Goal: Navigation & Orientation: Find specific page/section

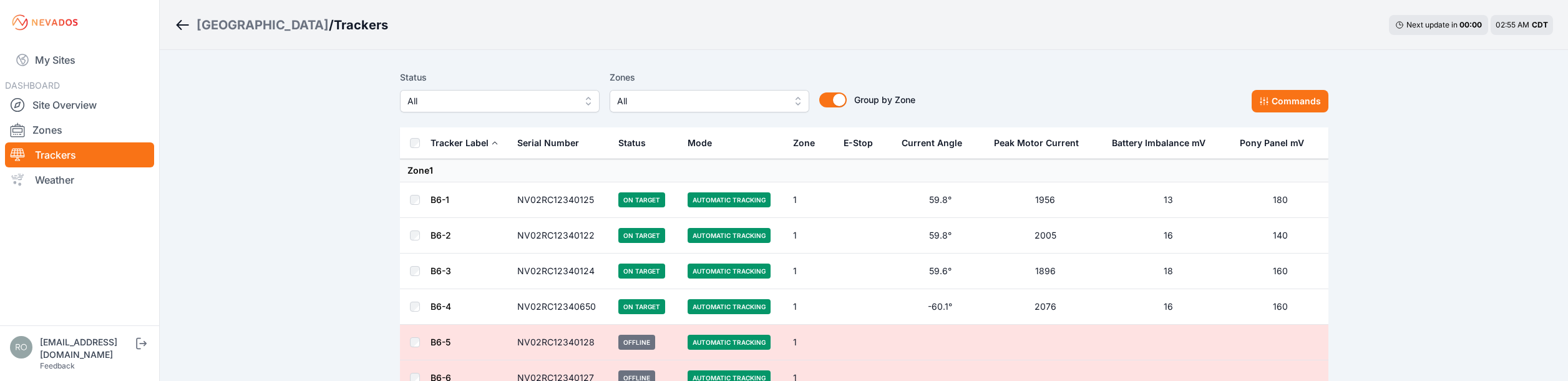
scroll to position [45147, 0]
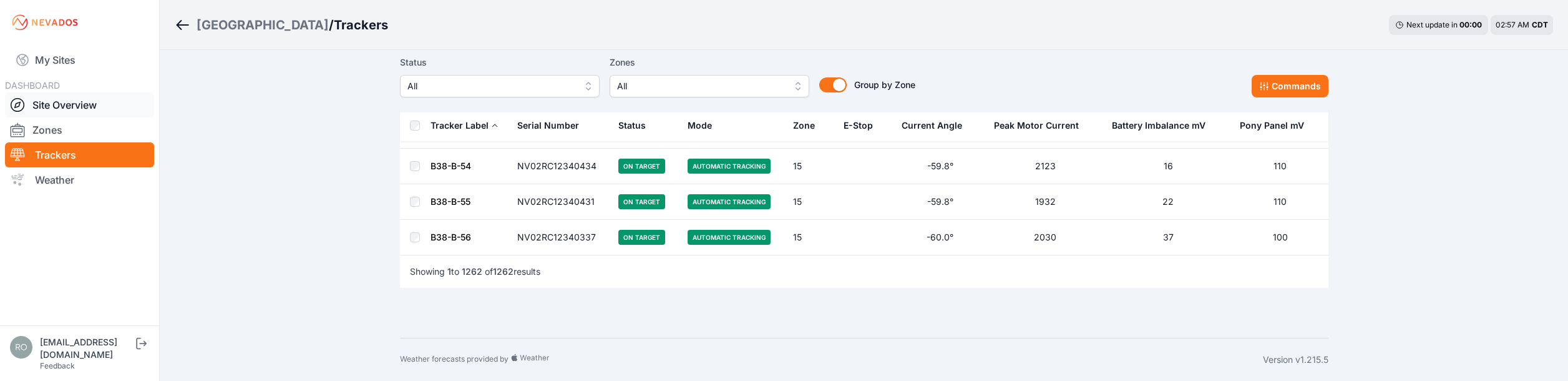
click at [53, 103] on link "Site Overview" at bounding box center [79, 105] width 149 height 25
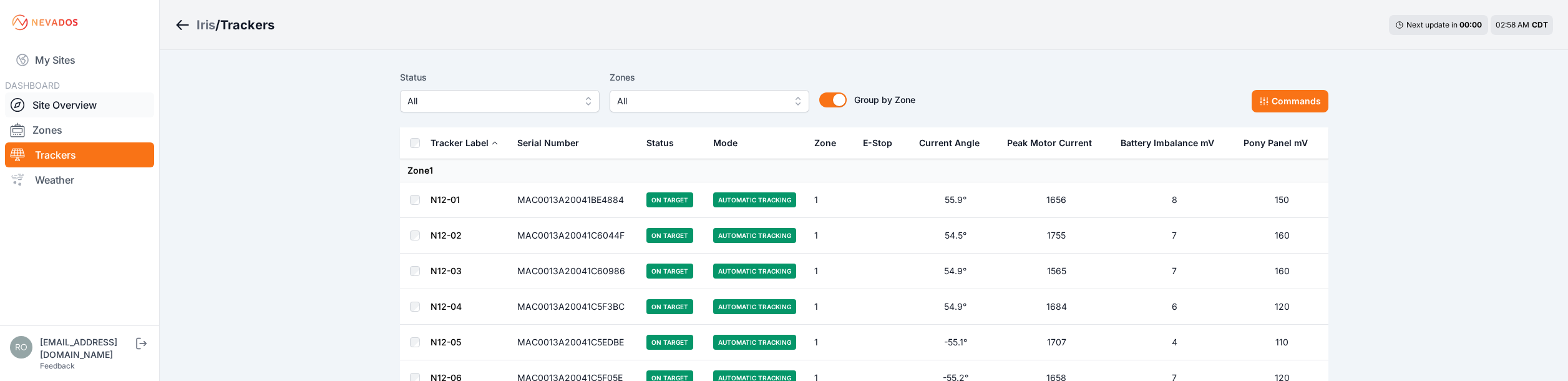
scroll to position [20463, 0]
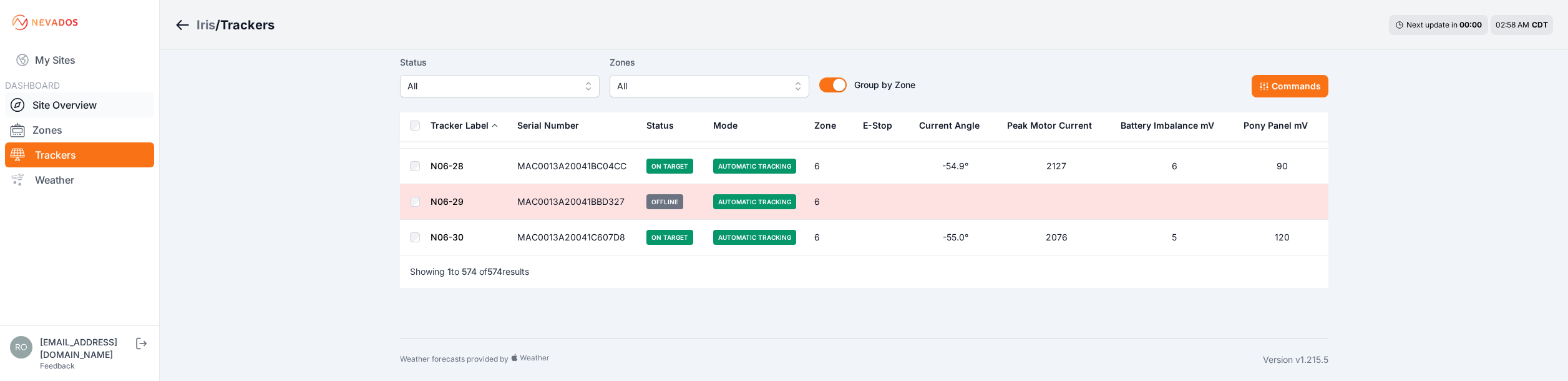
click at [29, 101] on div at bounding box center [21, 105] width 23 height 15
